Goal: Transaction & Acquisition: Subscribe to service/newsletter

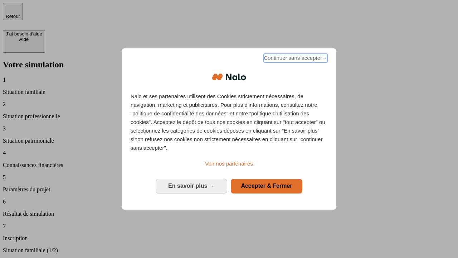
click at [295, 59] on span "Continuer sans accepter →" at bounding box center [296, 58] width 64 height 9
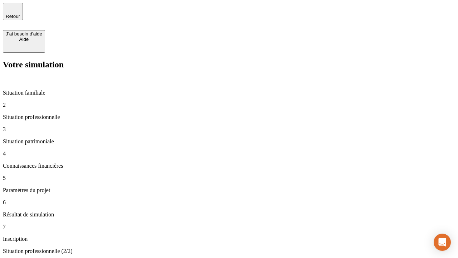
type input "30 000"
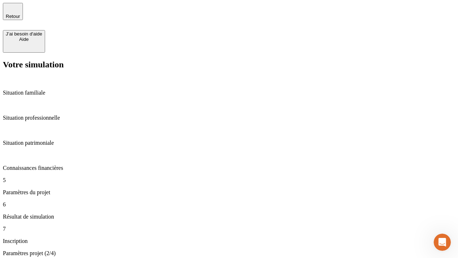
type input "25"
type input "1 000"
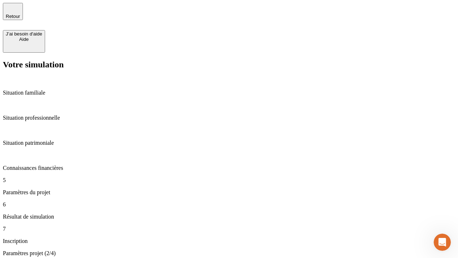
type input "640"
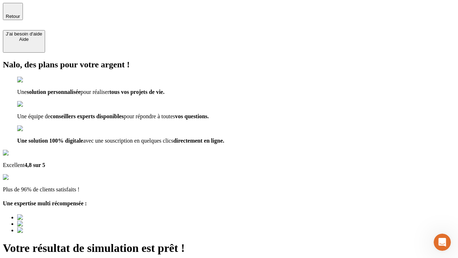
type input "[EMAIL_ADDRESS][PERSON_NAME][DOMAIN_NAME]"
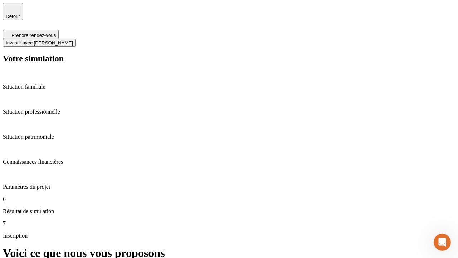
click at [73, 40] on span "Investir avec [PERSON_NAME]" at bounding box center [39, 42] width 67 height 5
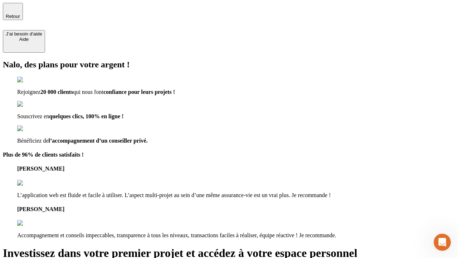
type input "[EMAIL_ADDRESS][PERSON_NAME][DOMAIN_NAME]"
